Goal: Task Accomplishment & Management: Use online tool/utility

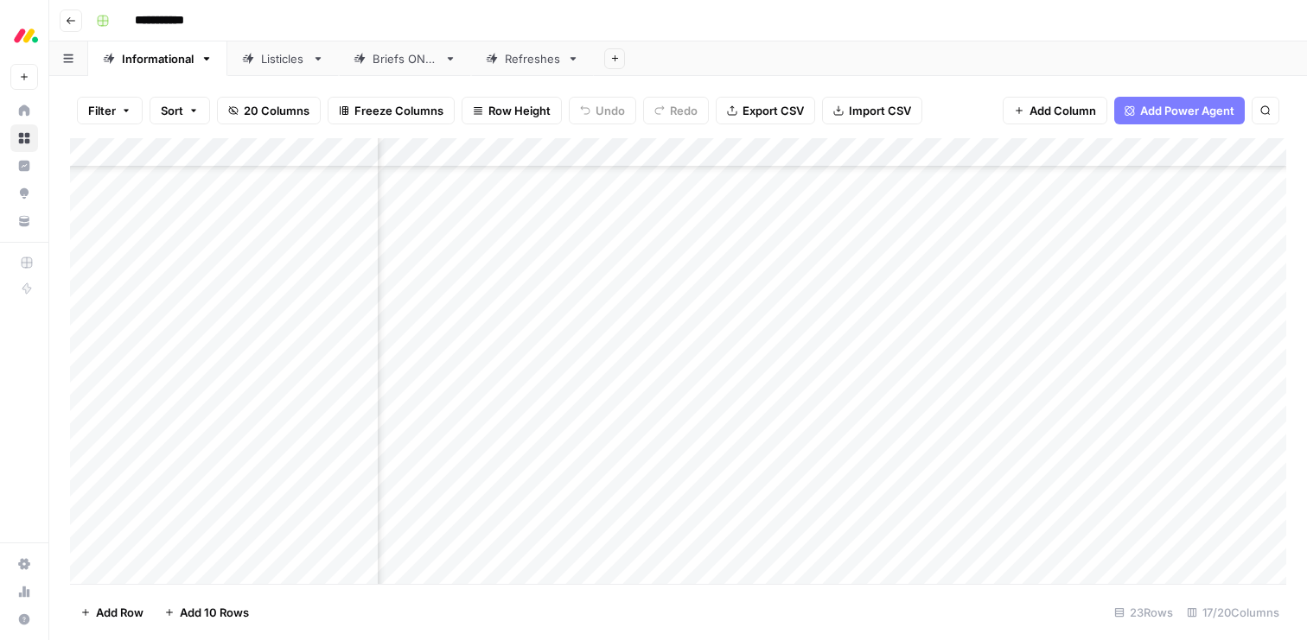
scroll to position [257, 513]
click at [270, 61] on div "Listicles" at bounding box center [283, 58] width 44 height 17
click at [150, 67] on link "Informational" at bounding box center [157, 58] width 139 height 35
click at [215, 565] on div "Add Column" at bounding box center [678, 361] width 1216 height 446
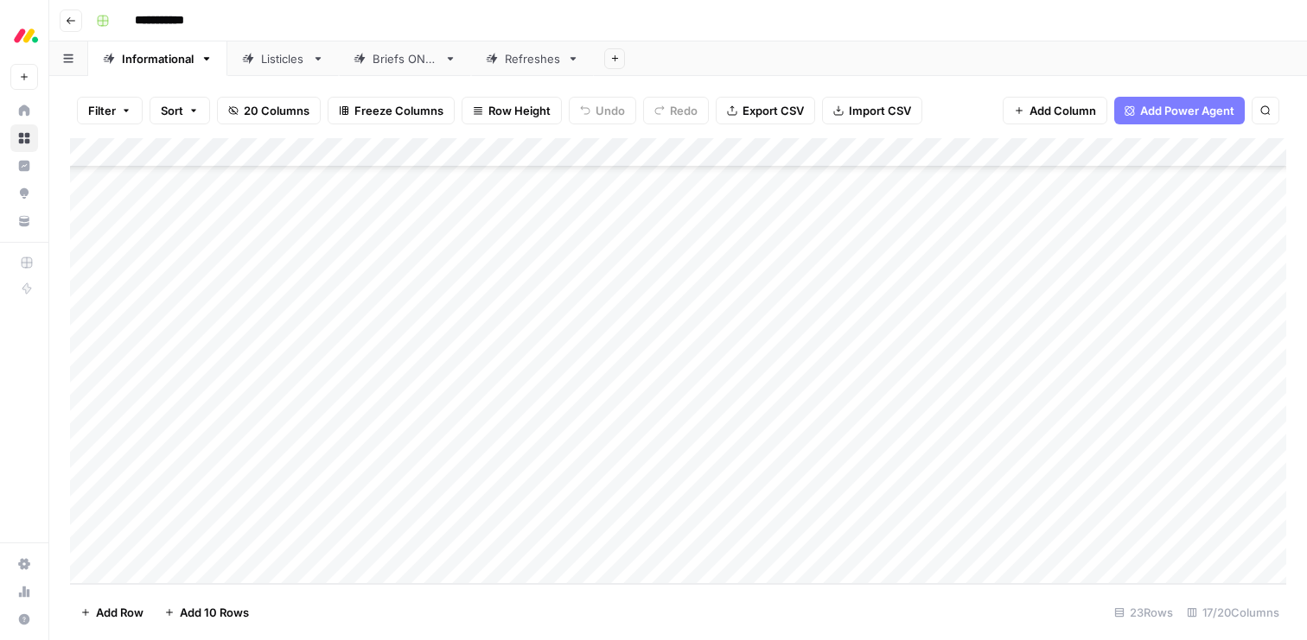
scroll to position [316, 0]
type textarea "**********"
click at [429, 544] on div "Add Column" at bounding box center [678, 361] width 1216 height 446
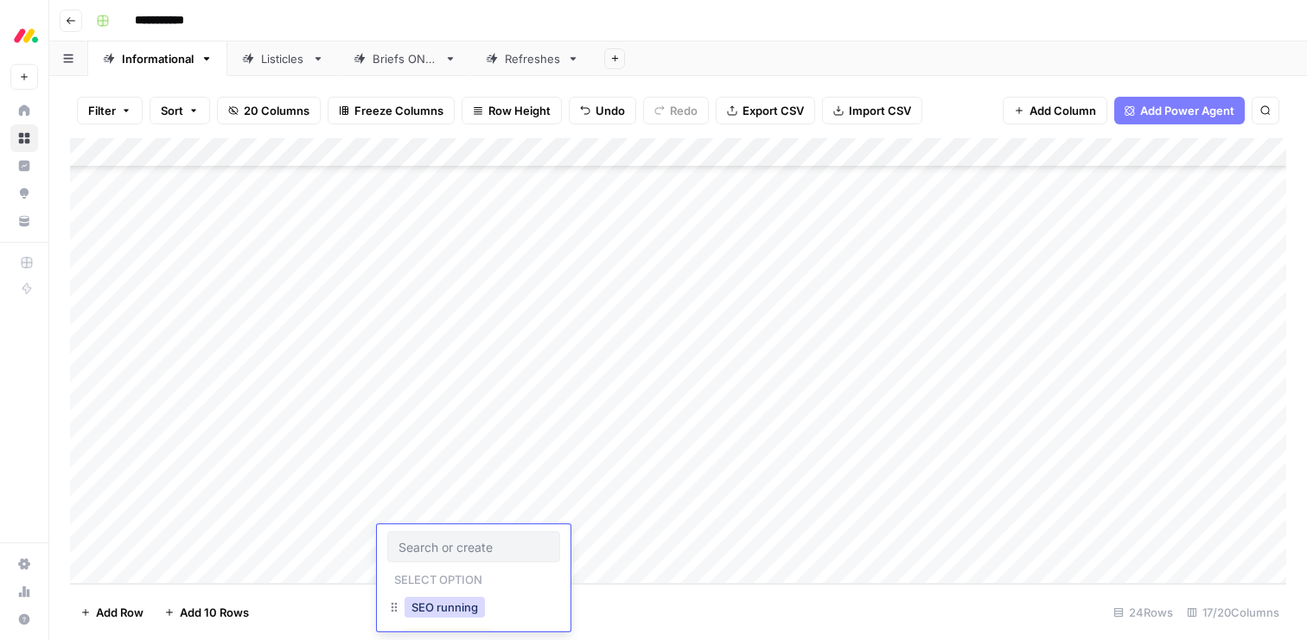
click at [436, 609] on button "SEO running" at bounding box center [444, 607] width 80 height 21
click at [574, 539] on div "Add Column" at bounding box center [678, 361] width 1216 height 446
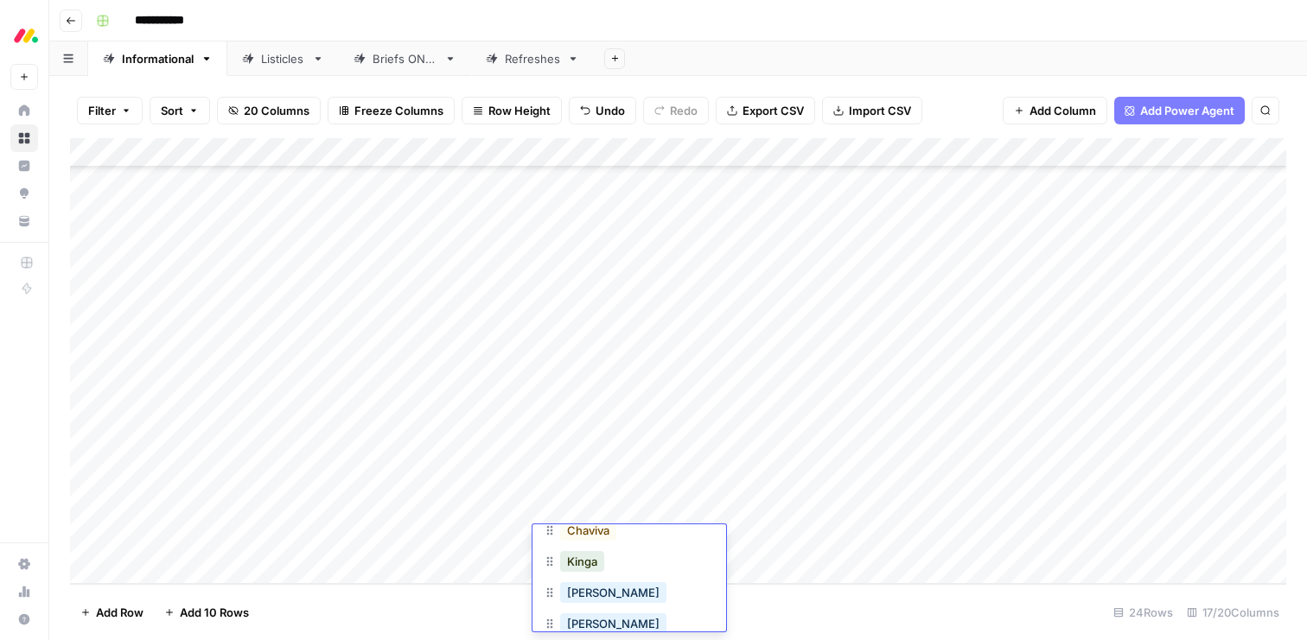
scroll to position [109, 0]
click at [572, 563] on button "Kinga" at bounding box center [582, 560] width 44 height 21
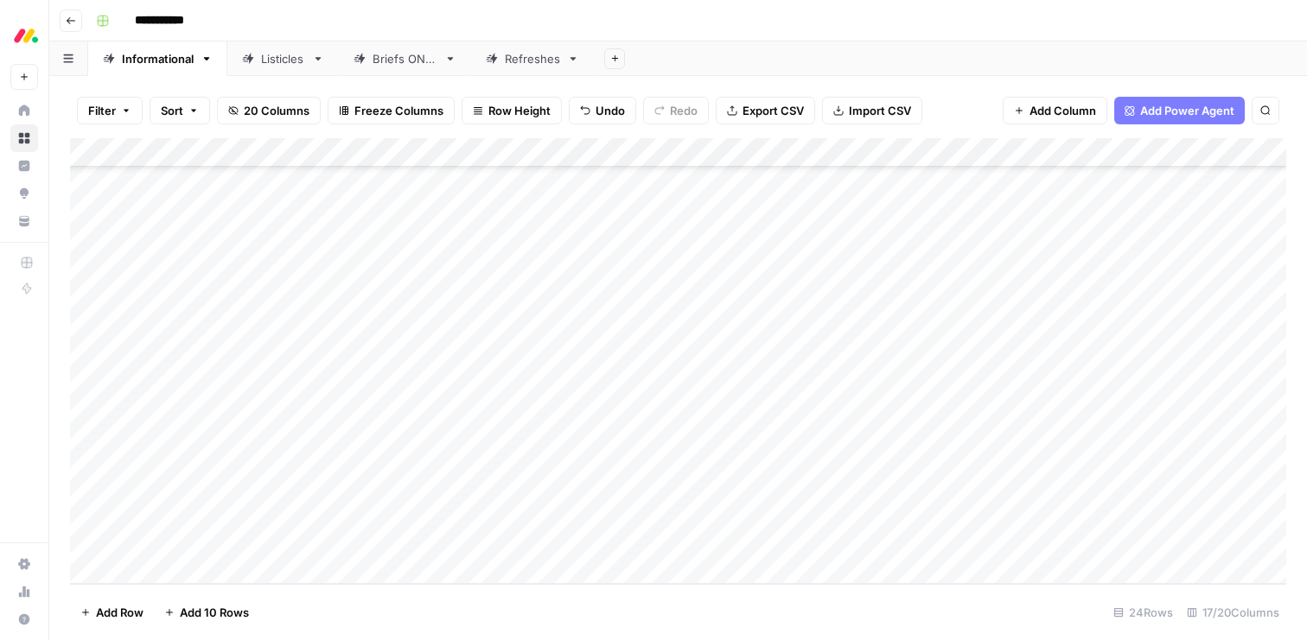
click at [684, 542] on div "Add Column" at bounding box center [678, 361] width 1216 height 446
click at [700, 601] on button "dev" at bounding box center [705, 600] width 34 height 21
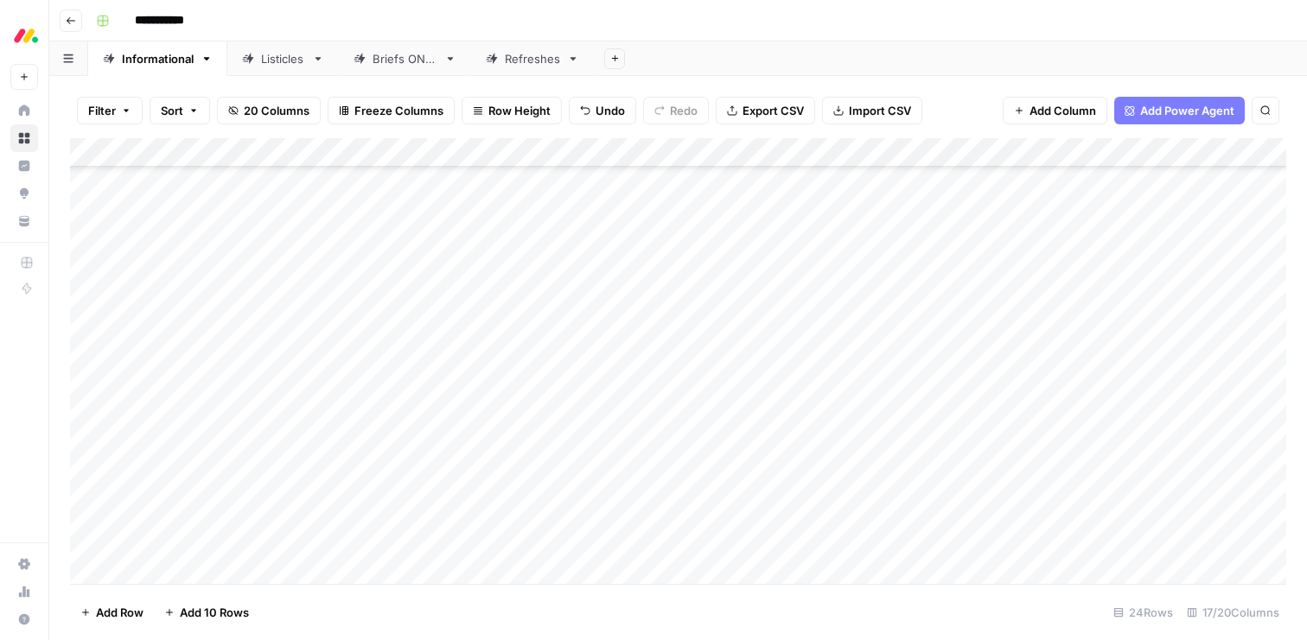
click at [903, 483] on div "Add Column" at bounding box center [678, 361] width 1216 height 446
click at [903, 512] on div "Add Column" at bounding box center [678, 361] width 1216 height 446
click at [906, 544] on div "Add Column" at bounding box center [678, 361] width 1216 height 446
click at [779, 539] on div "Add Column" at bounding box center [678, 361] width 1216 height 446
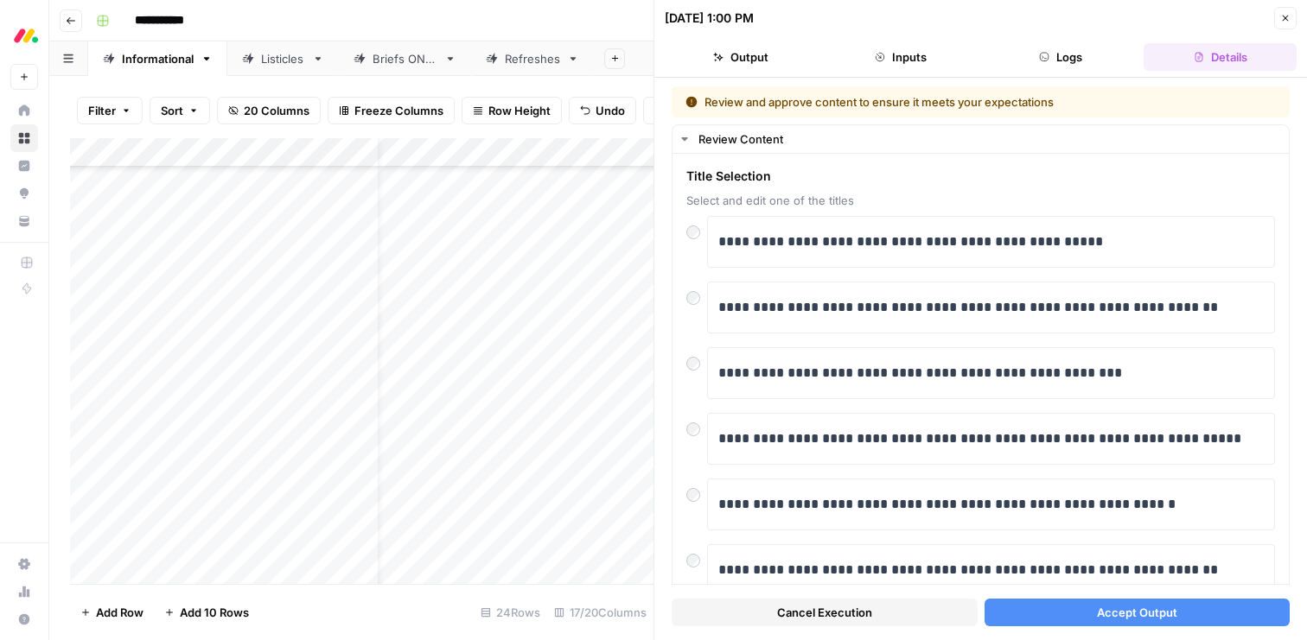
click at [1142, 612] on span "Accept Output" at bounding box center [1137, 612] width 80 height 17
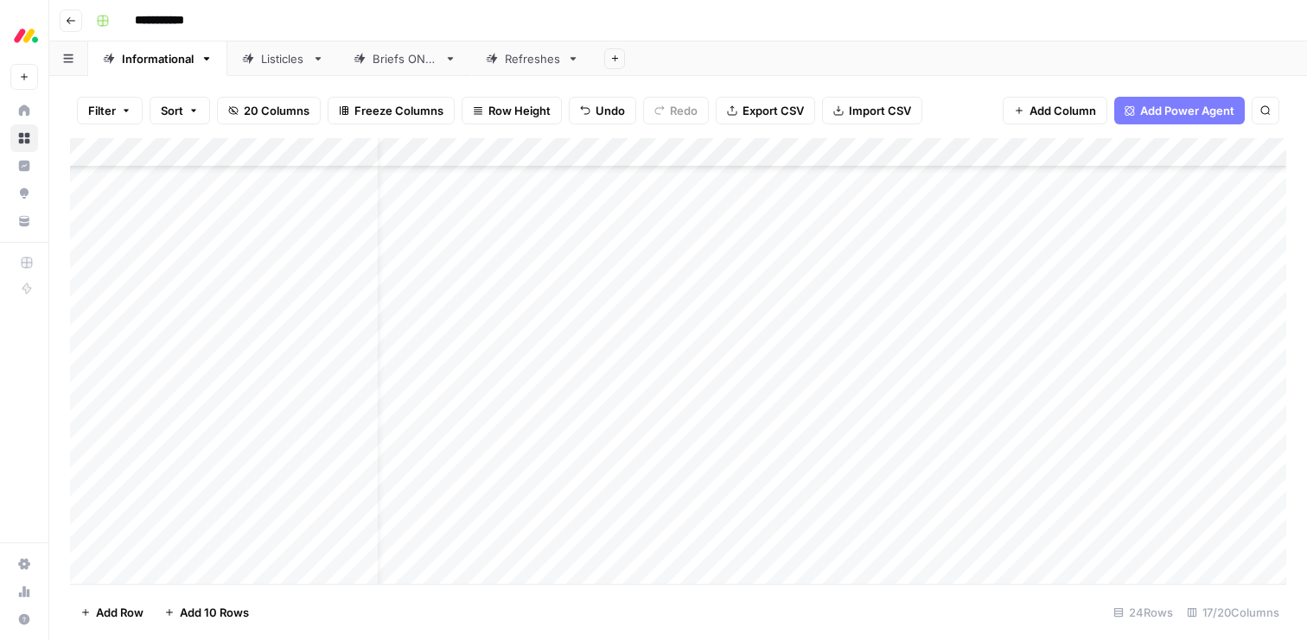
click at [794, 518] on div "Add Column" at bounding box center [678, 361] width 1216 height 446
click at [975, 515] on div "Add Column" at bounding box center [678, 361] width 1216 height 446
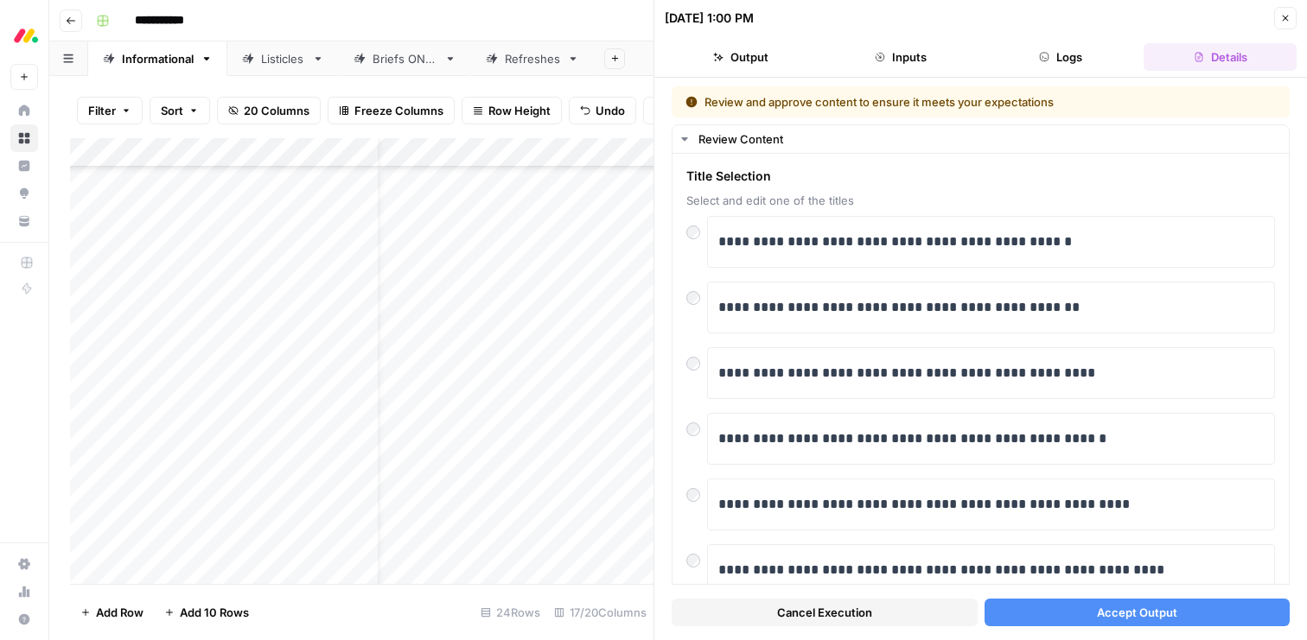
click at [1131, 618] on span "Accept Output" at bounding box center [1137, 612] width 80 height 17
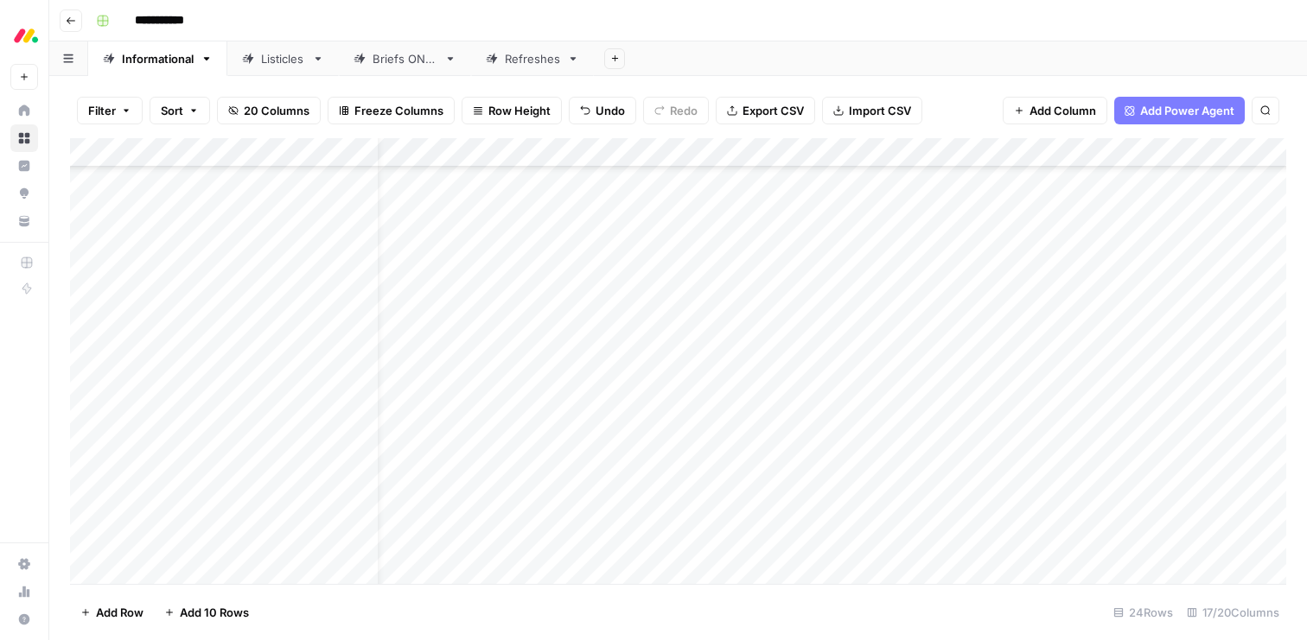
click at [787, 485] on div "Add Column" at bounding box center [678, 361] width 1216 height 446
click at [972, 487] on div "Add Column" at bounding box center [678, 361] width 1216 height 446
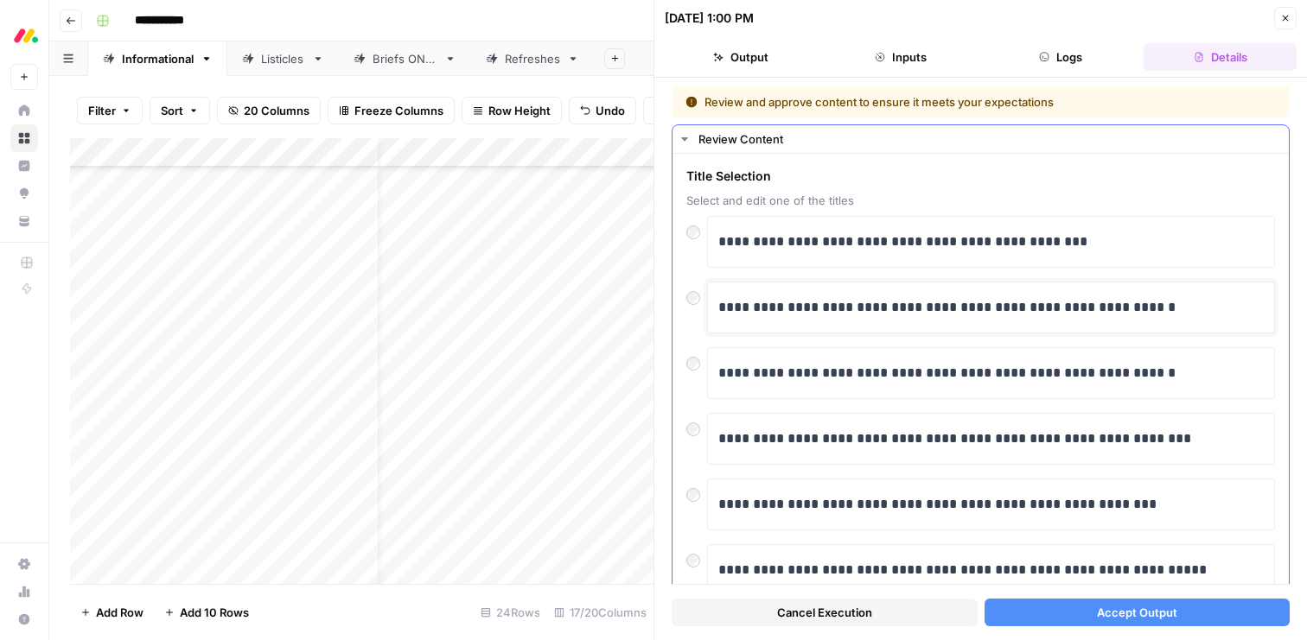
click at [930, 312] on p "**********" at bounding box center [990, 307] width 545 height 22
click at [1127, 615] on span "Accept Output" at bounding box center [1137, 612] width 80 height 17
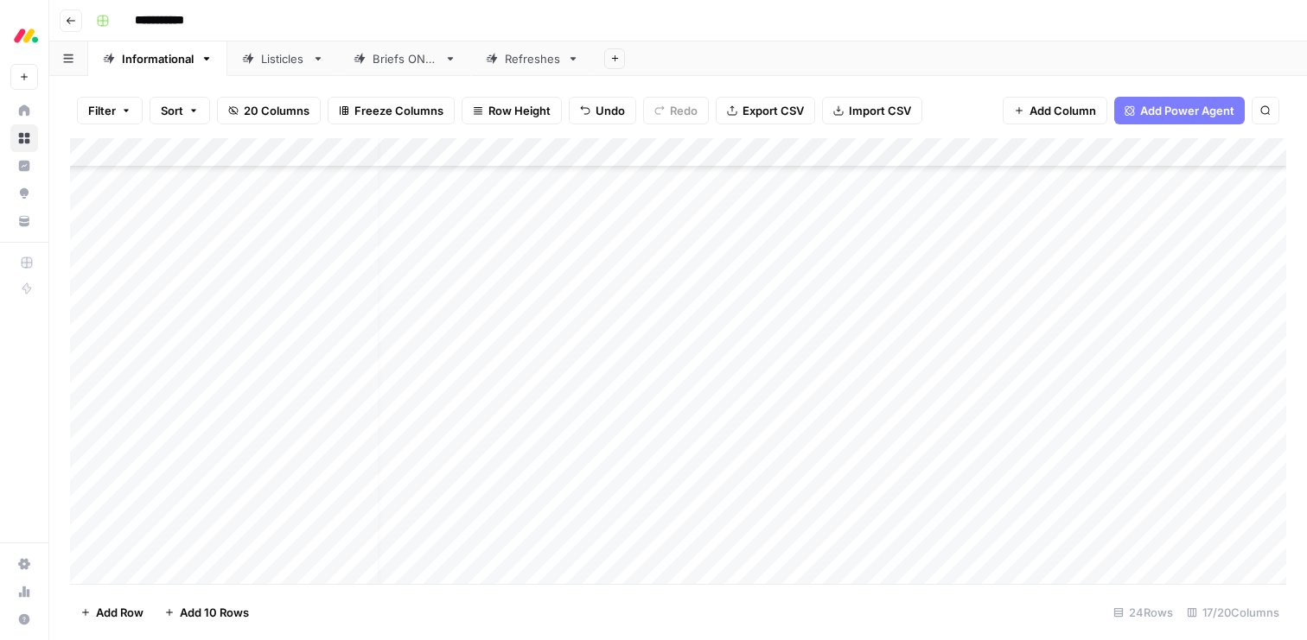
scroll to position [309, 14]
